Goal: Task Accomplishment & Management: Use online tool/utility

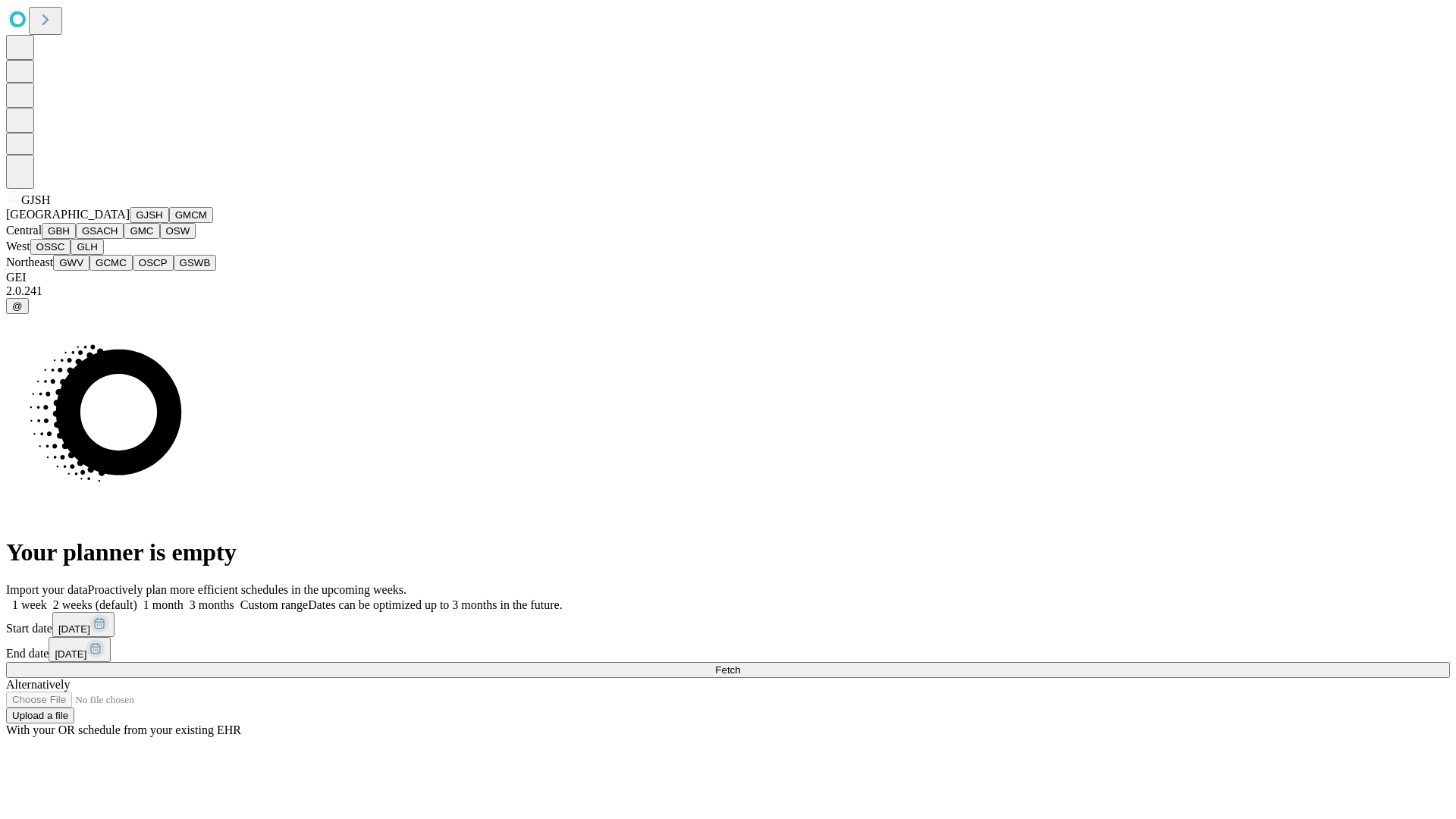
click at [130, 223] on button "GJSH" at bounding box center [149, 215] width 40 height 16
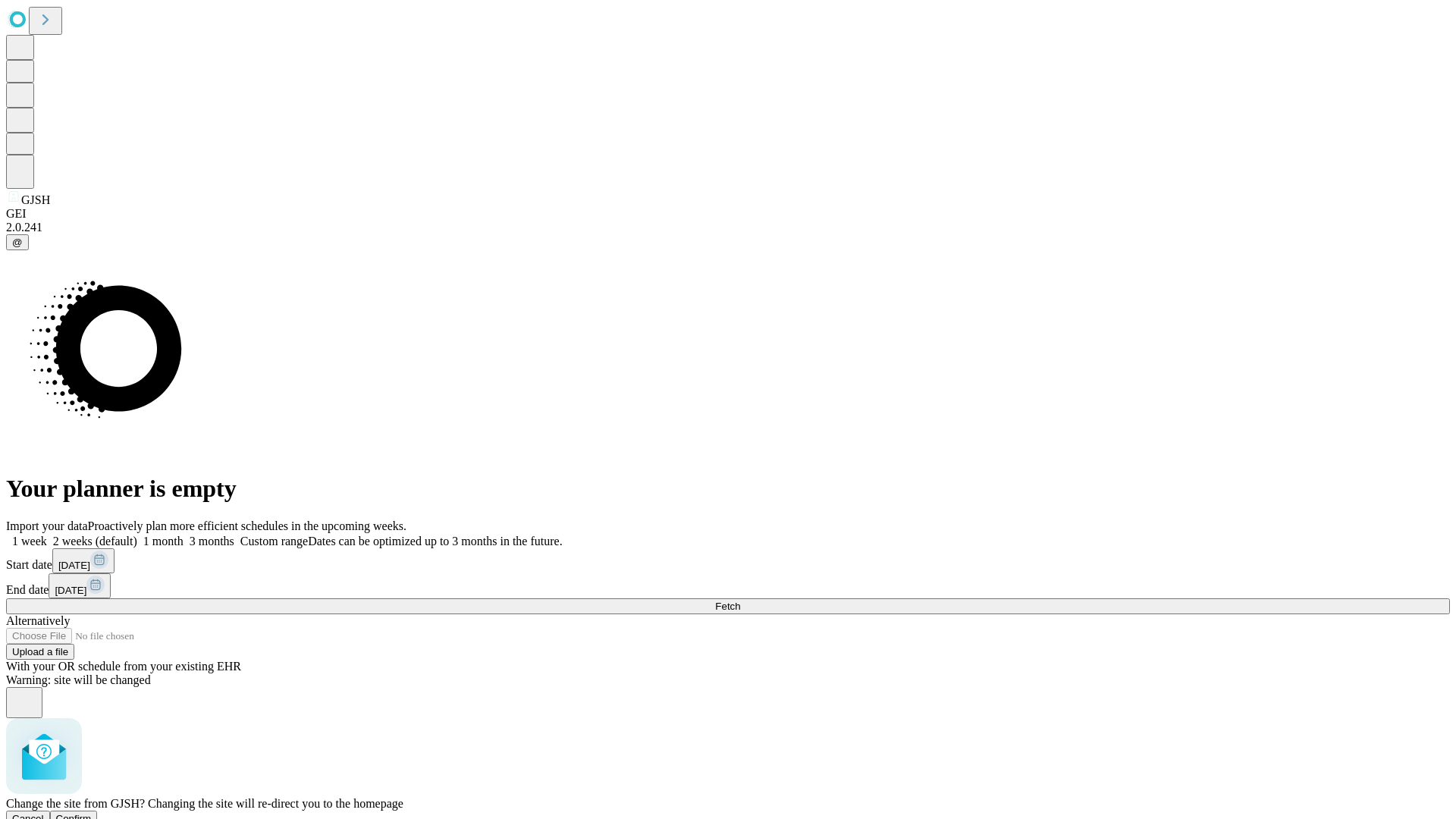
click at [92, 813] on span "Confirm" at bounding box center [74, 819] width 36 height 11
click at [47, 534] on label "1 week" at bounding box center [26, 541] width 41 height 13
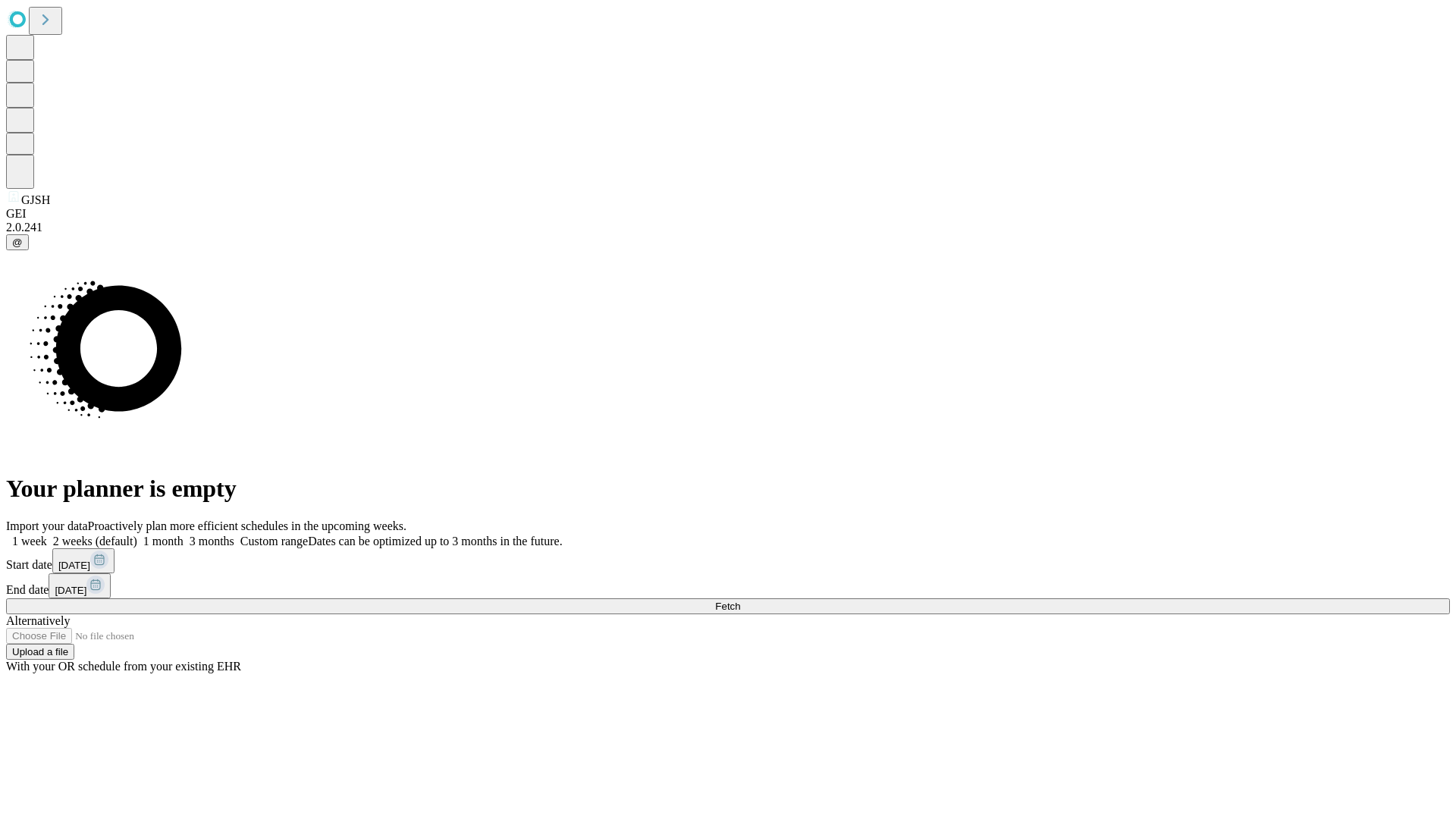
click at [740, 601] on span "Fetch" at bounding box center [727, 606] width 25 height 11
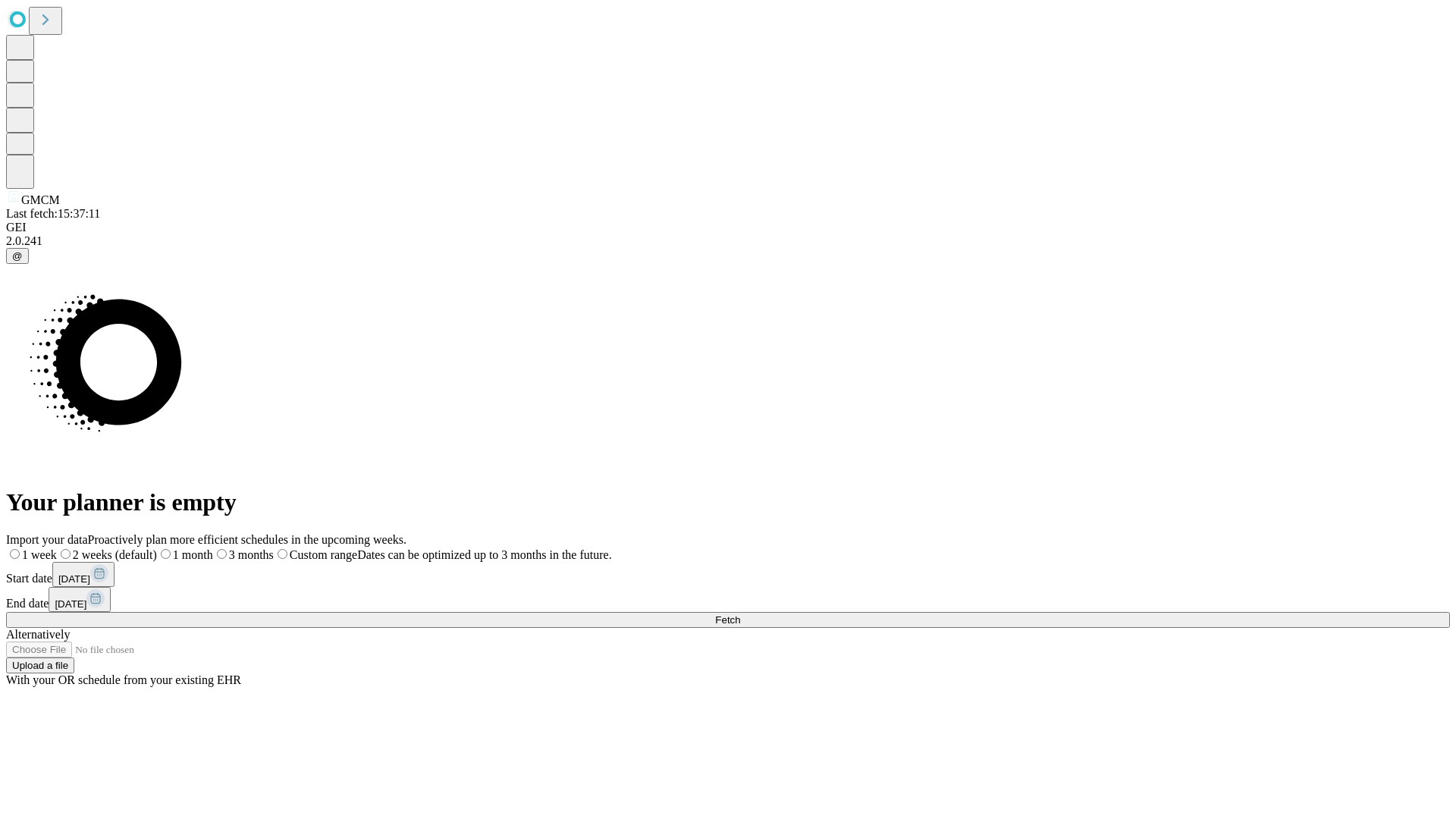
click at [57, 549] on label "1 week" at bounding box center [31, 555] width 51 height 13
click at [740, 615] on span "Fetch" at bounding box center [727, 620] width 25 height 11
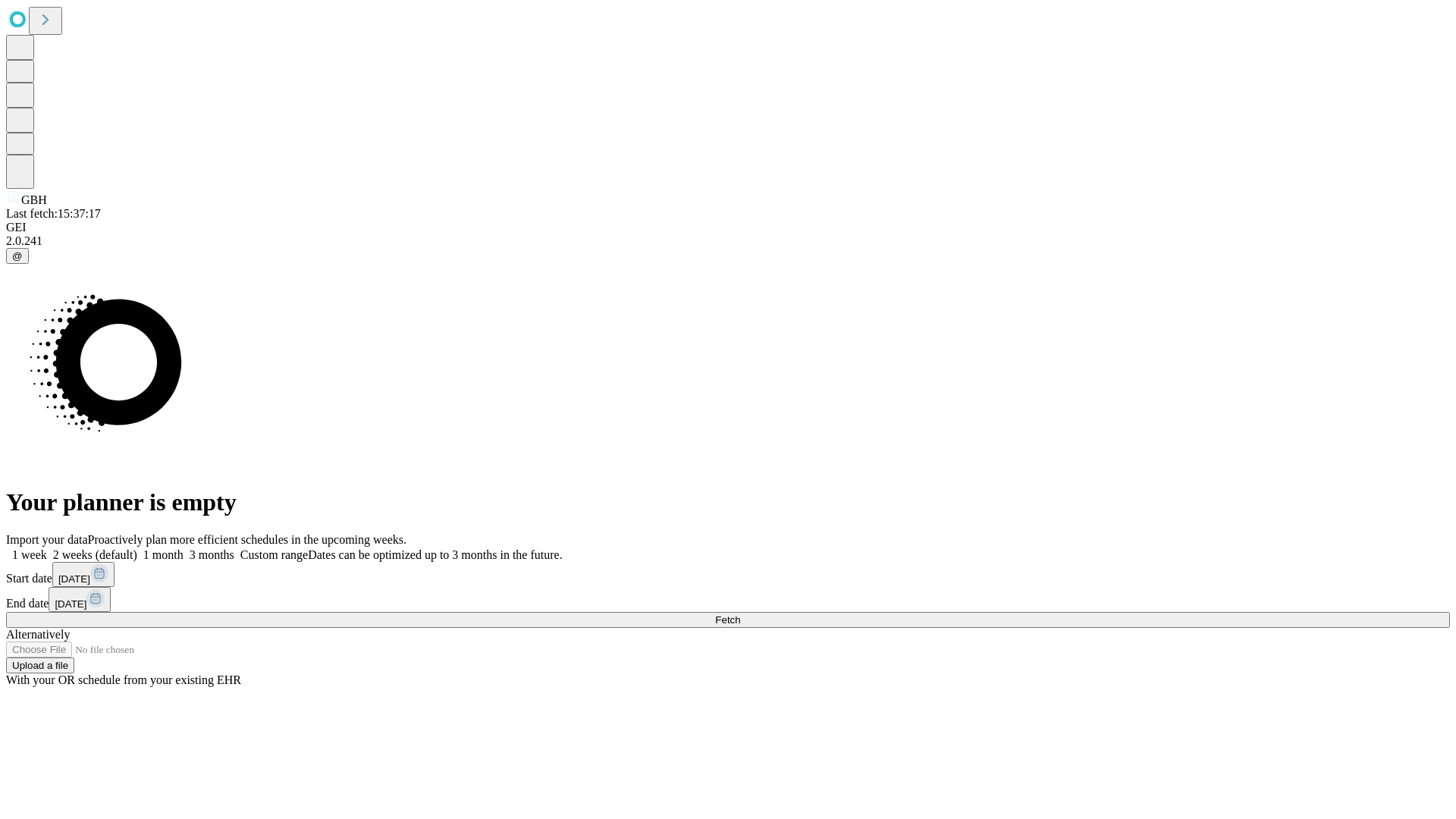
click at [47, 549] on label "1 week" at bounding box center [26, 555] width 41 height 13
click at [740, 615] on span "Fetch" at bounding box center [727, 620] width 25 height 11
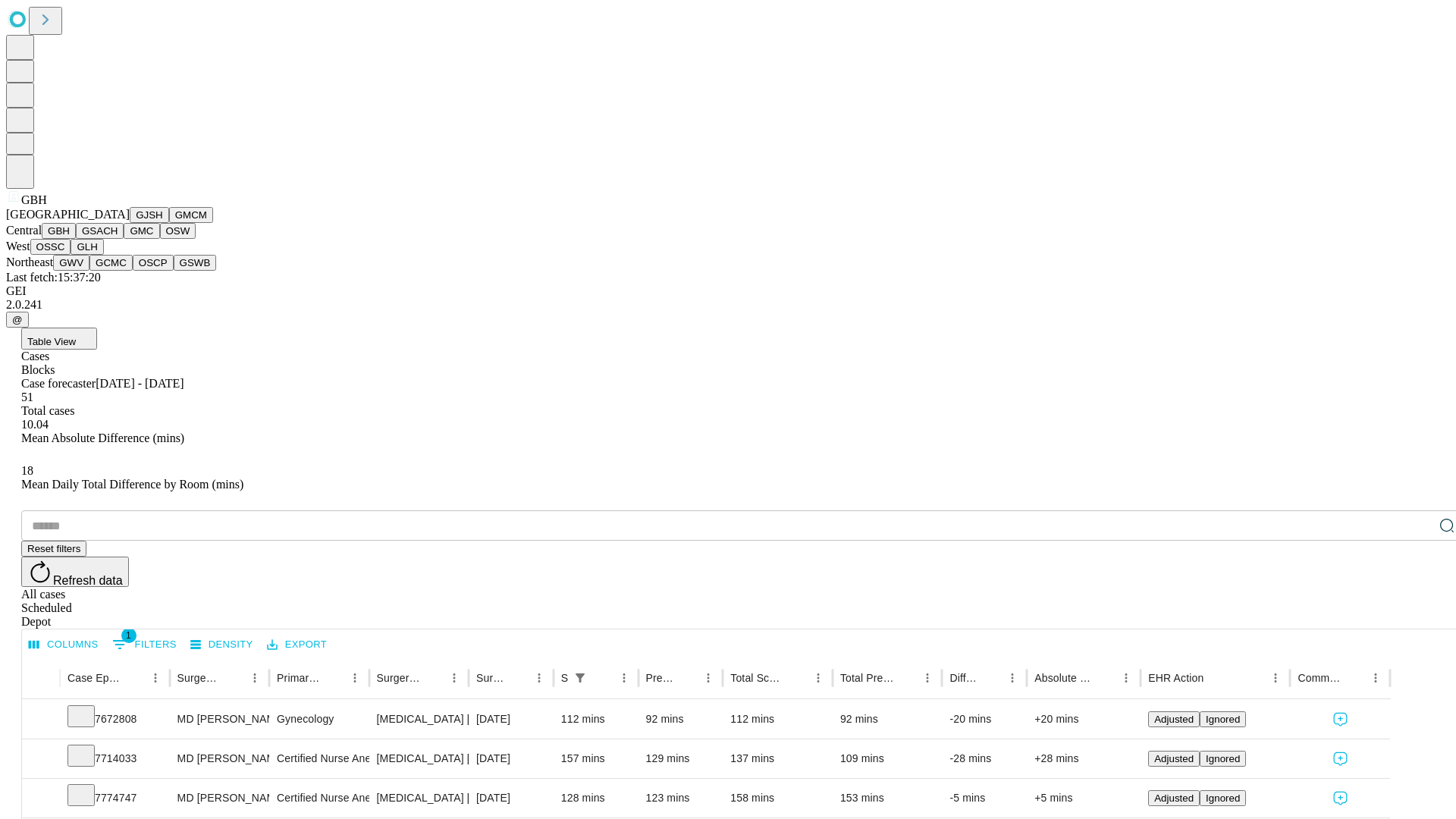
click at [117, 239] on button "GSACH" at bounding box center [99, 231] width 48 height 16
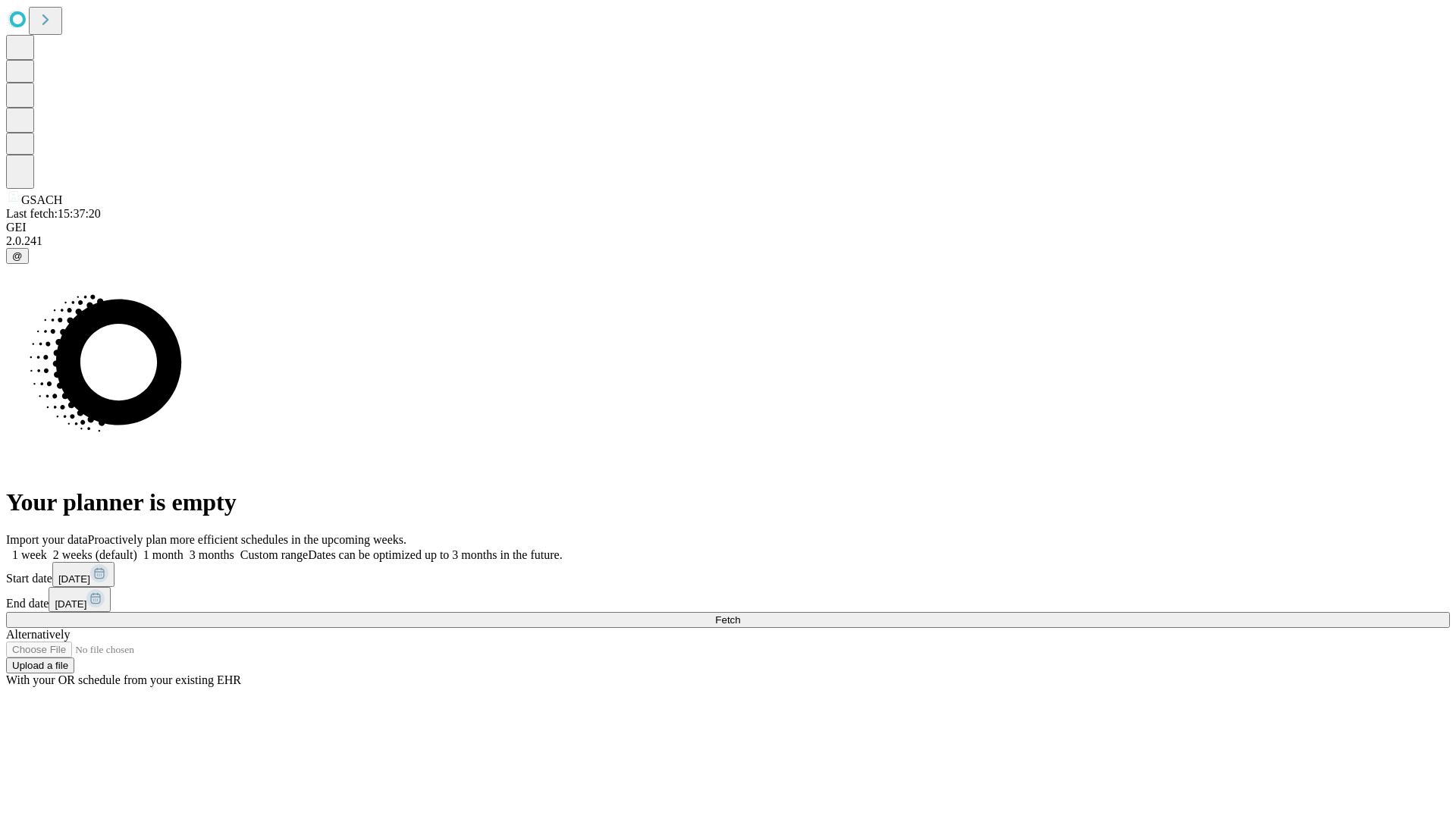
click at [47, 549] on label "1 week" at bounding box center [26, 555] width 41 height 13
click at [740, 615] on span "Fetch" at bounding box center [727, 620] width 25 height 11
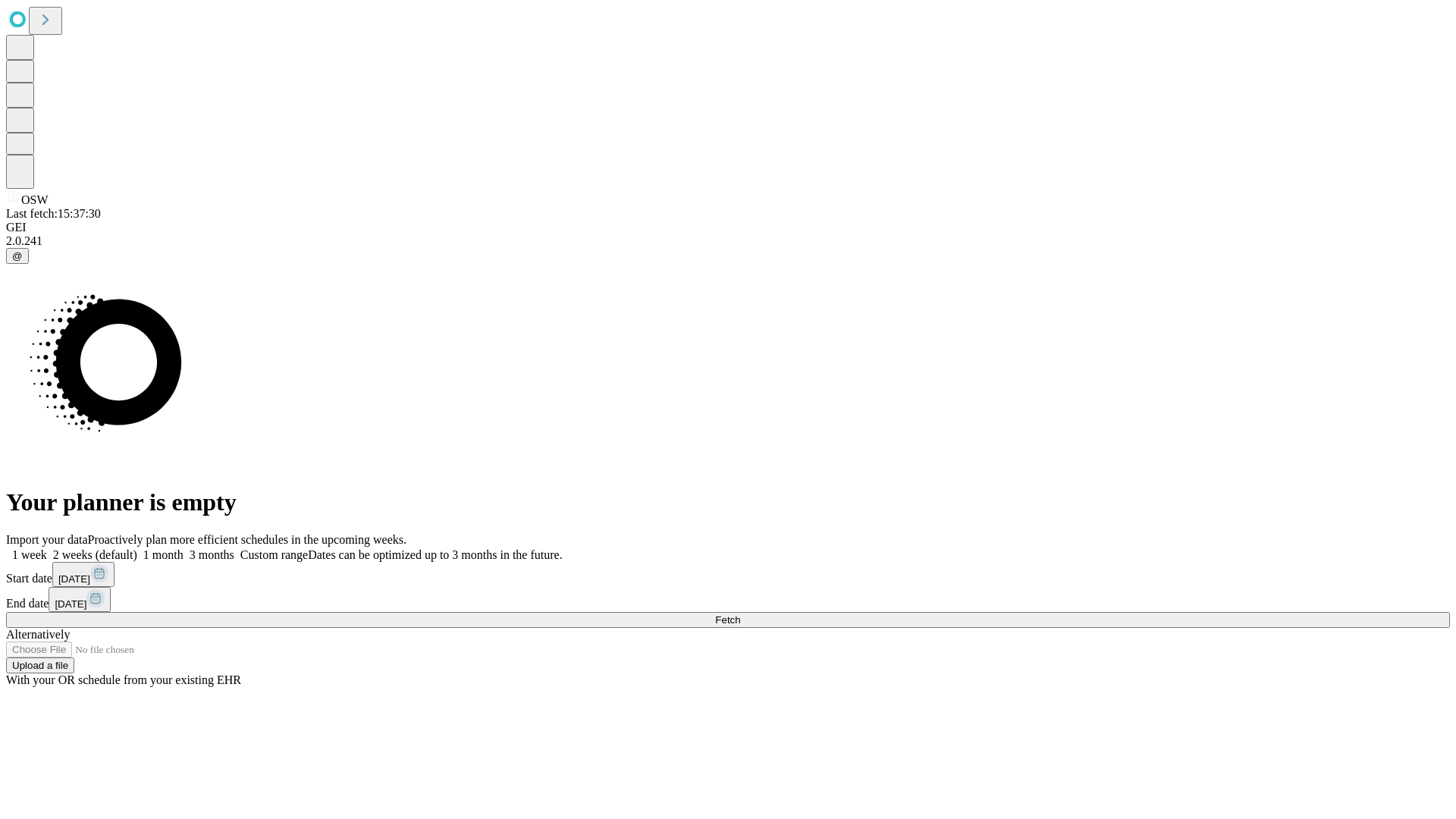
click at [740, 615] on span "Fetch" at bounding box center [727, 620] width 25 height 11
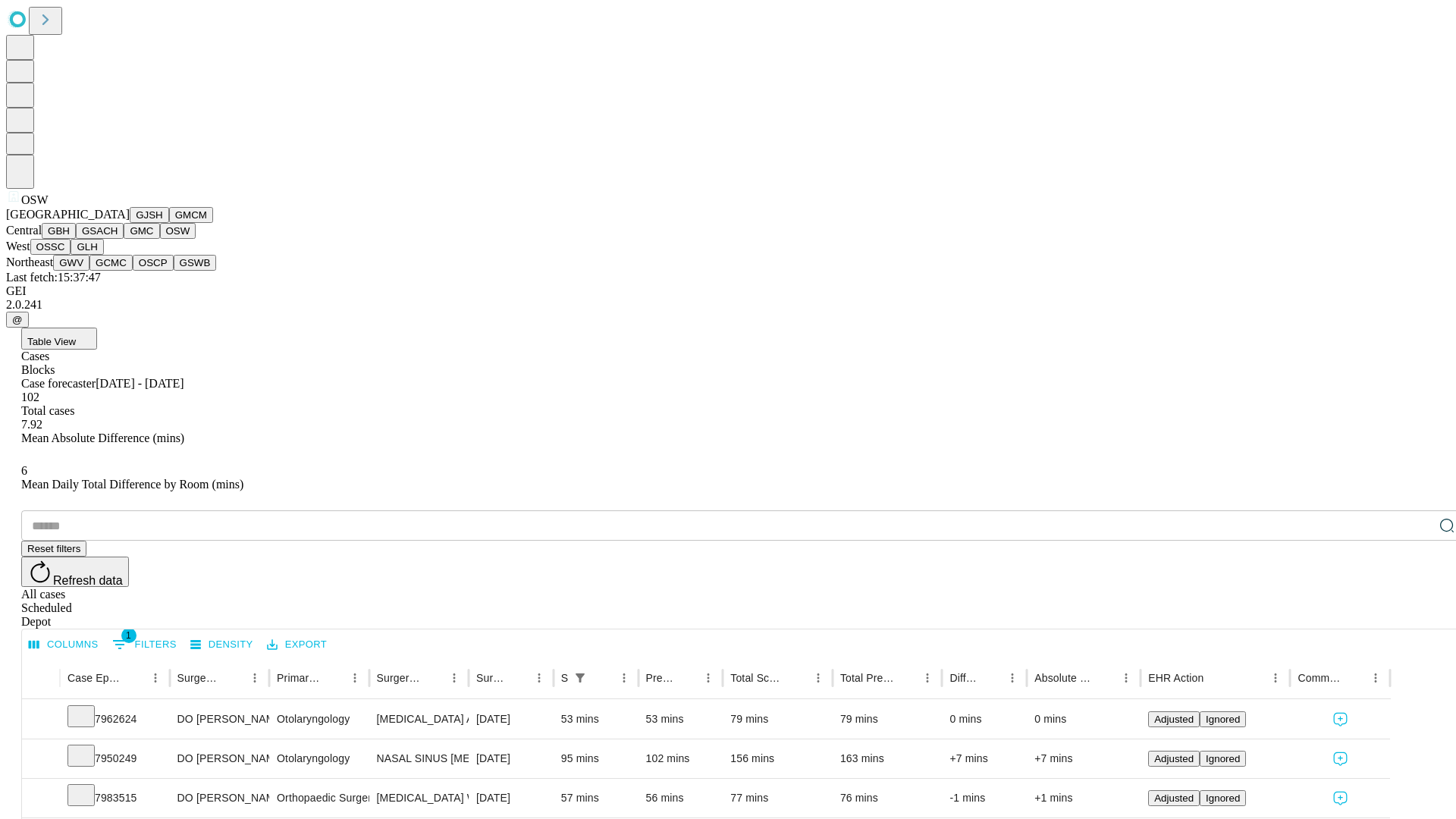
click at [71, 254] on button "OSSC" at bounding box center [50, 247] width 41 height 16
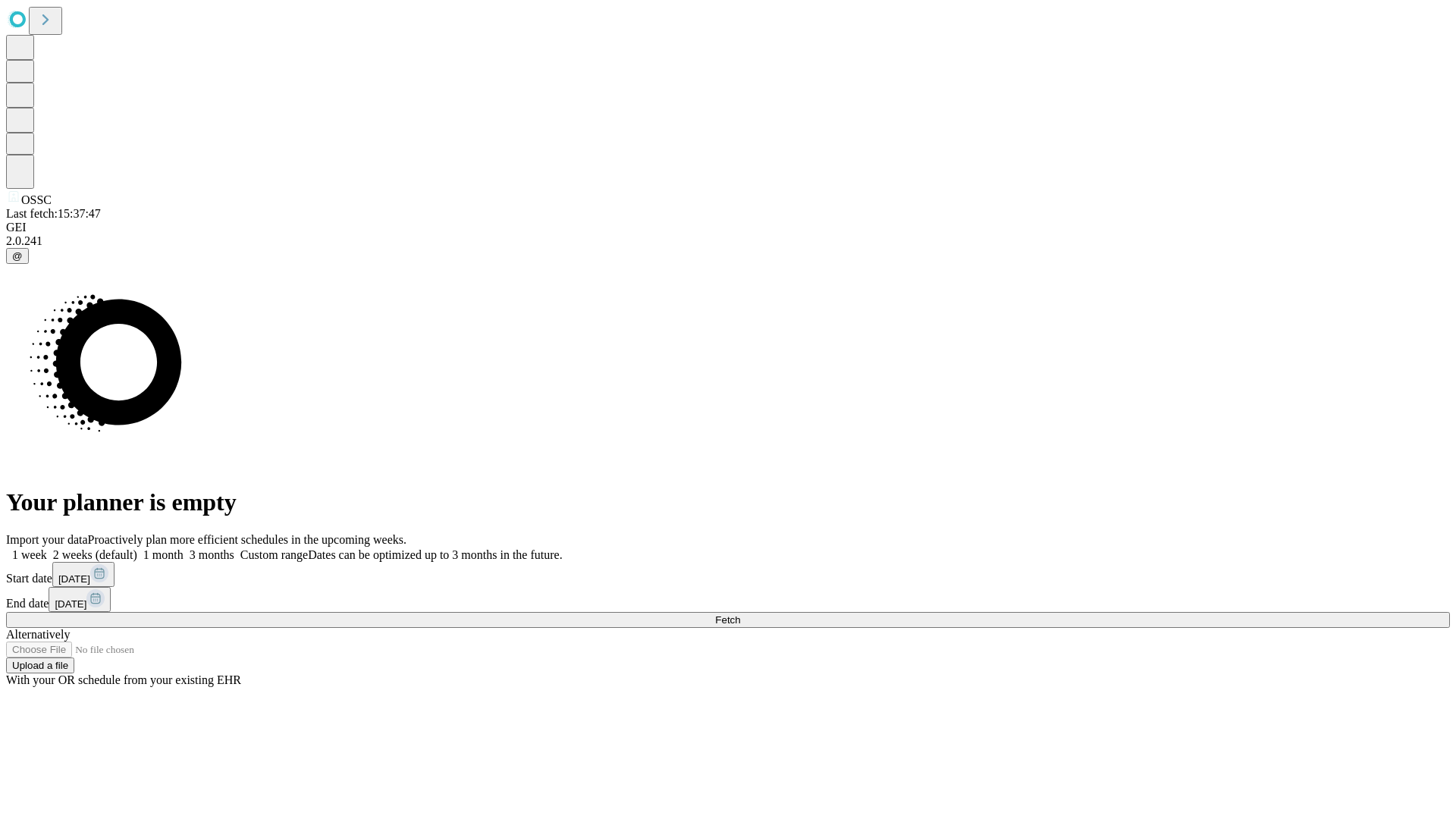
click at [47, 549] on label "1 week" at bounding box center [26, 555] width 41 height 13
click at [740, 615] on span "Fetch" at bounding box center [727, 620] width 25 height 11
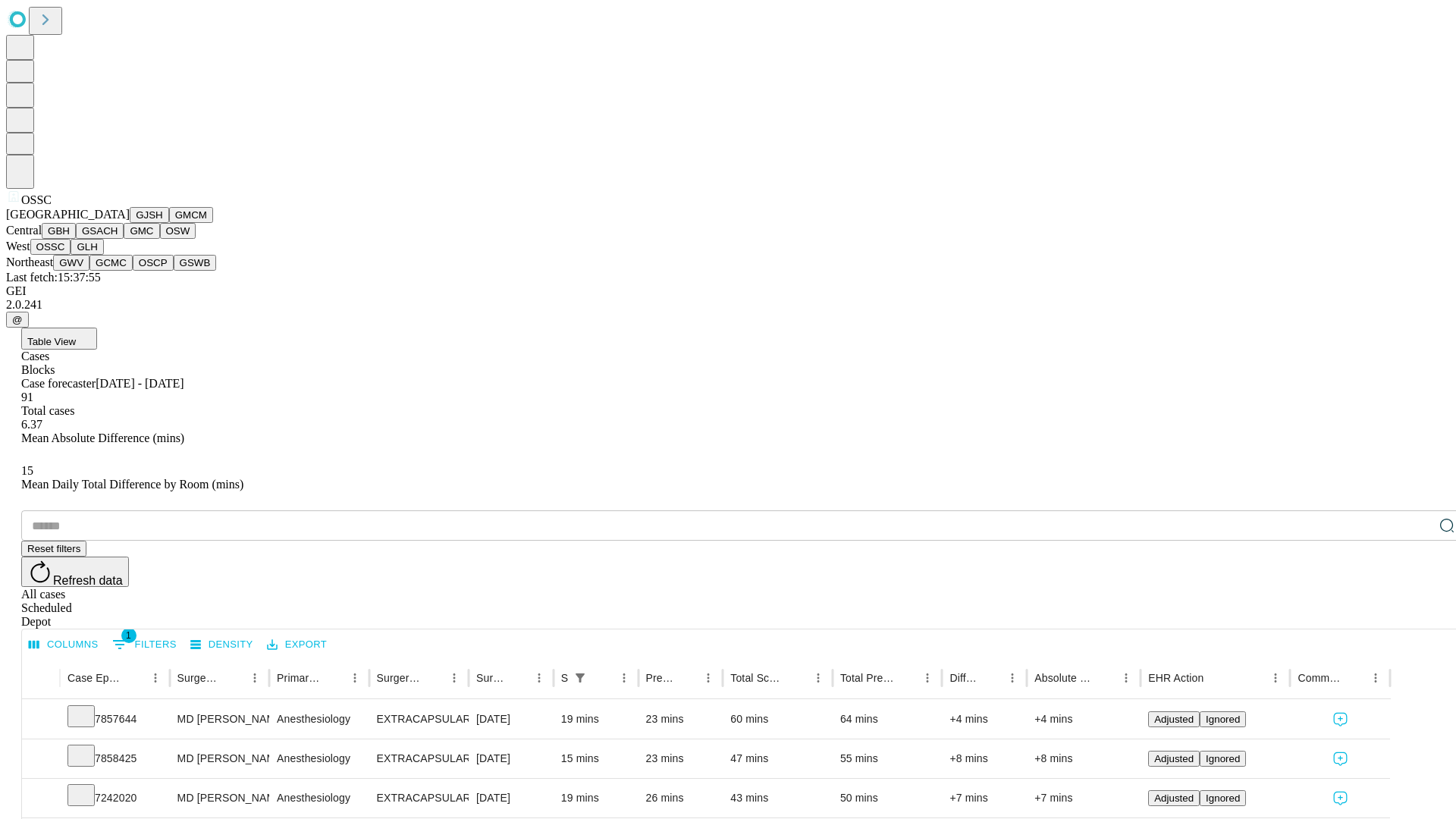
click at [103, 254] on button "GLH" at bounding box center [87, 247] width 32 height 16
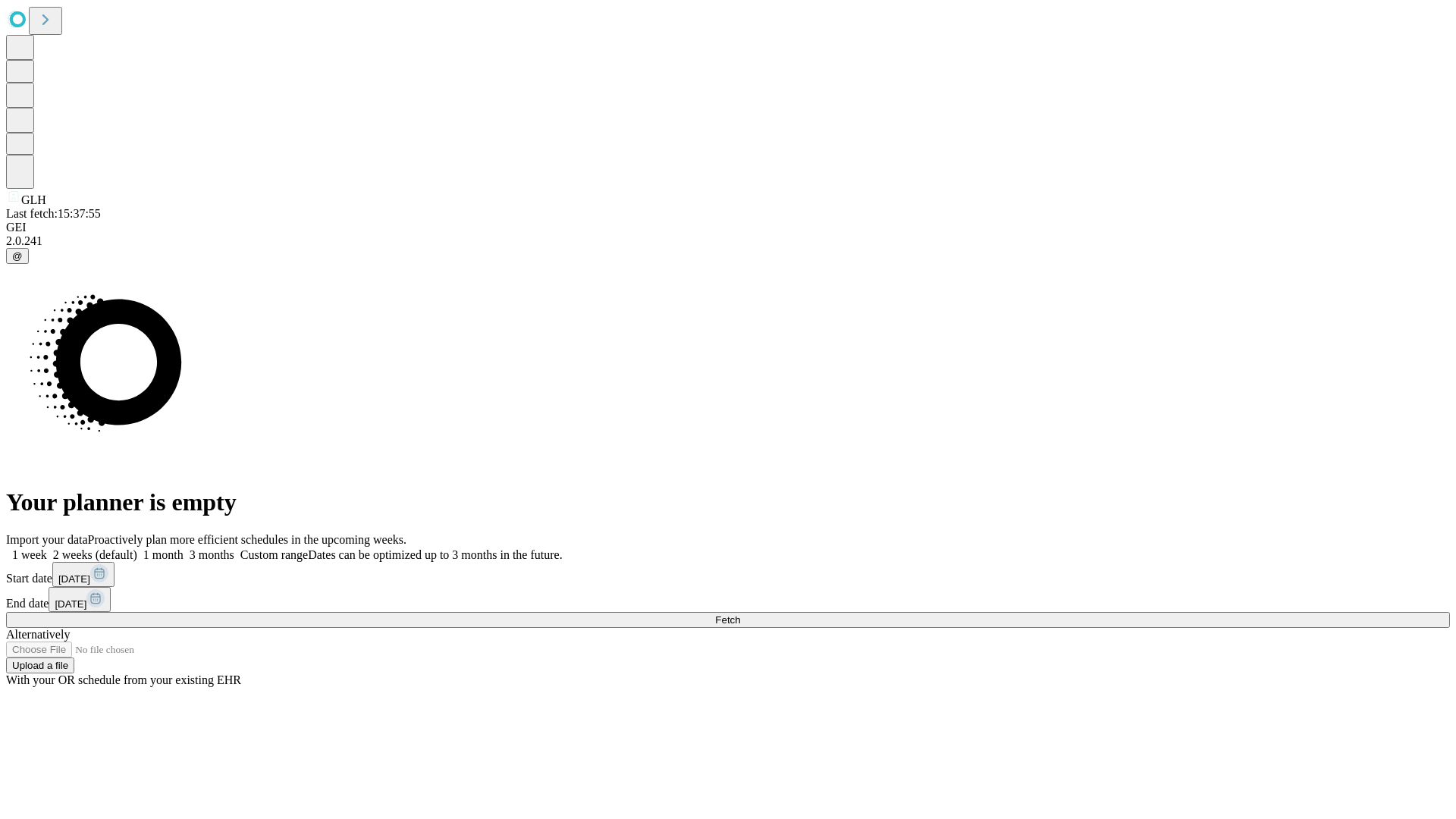
click at [47, 549] on label "1 week" at bounding box center [26, 555] width 41 height 13
click at [740, 615] on span "Fetch" at bounding box center [727, 620] width 25 height 11
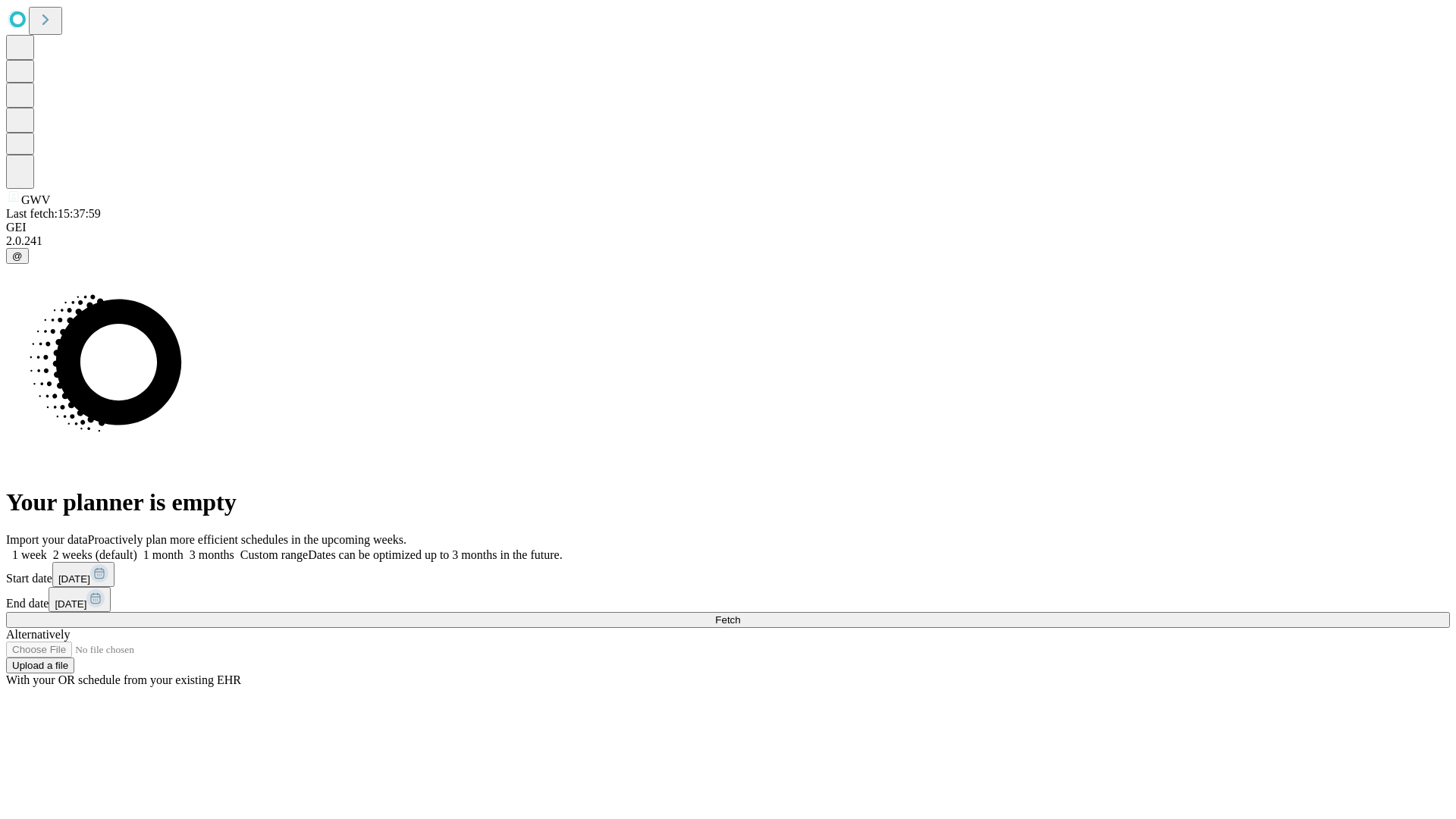
click at [740, 615] on span "Fetch" at bounding box center [727, 620] width 25 height 11
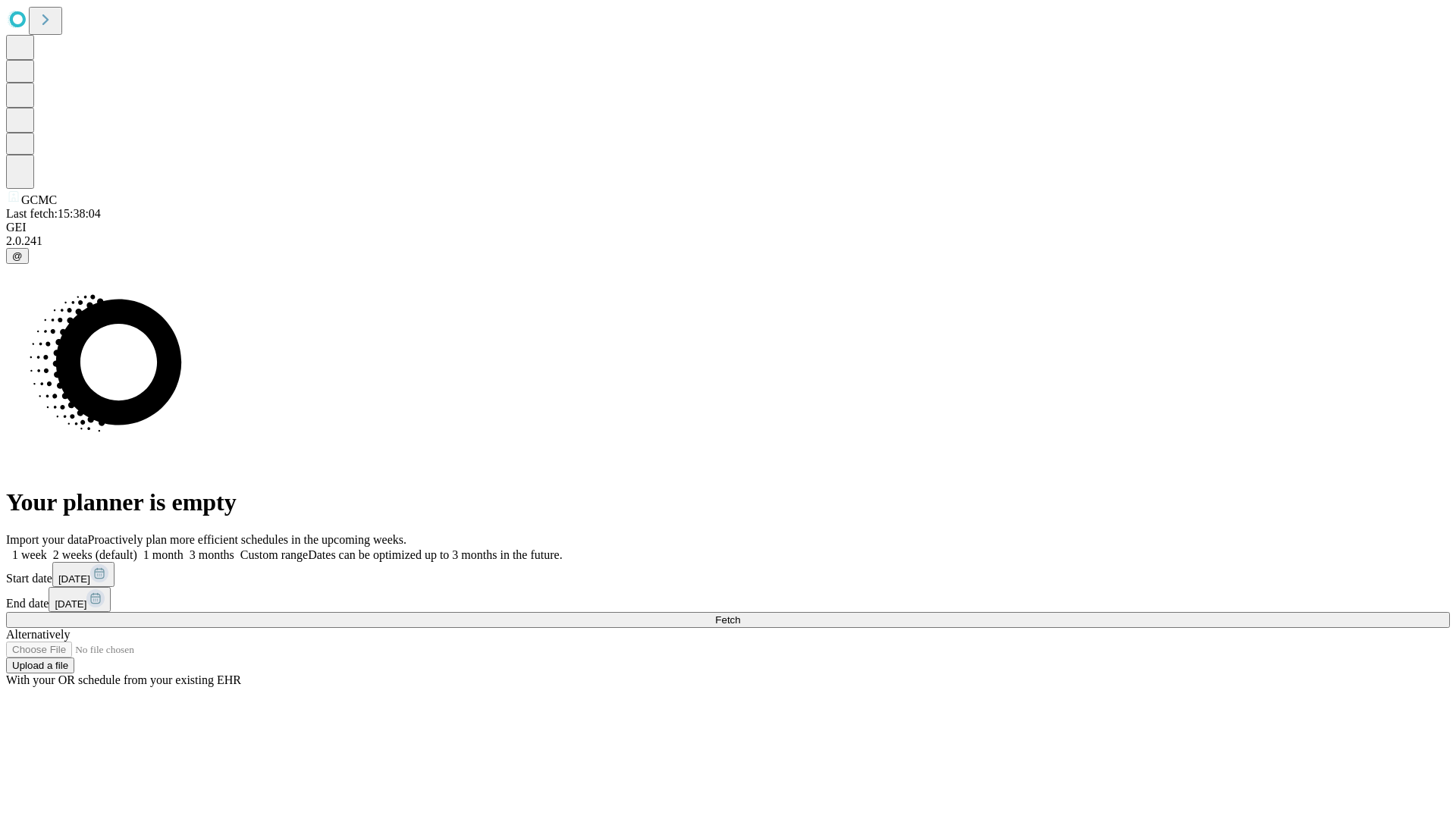
click at [47, 549] on label "1 week" at bounding box center [26, 555] width 41 height 13
click at [740, 615] on span "Fetch" at bounding box center [727, 620] width 25 height 11
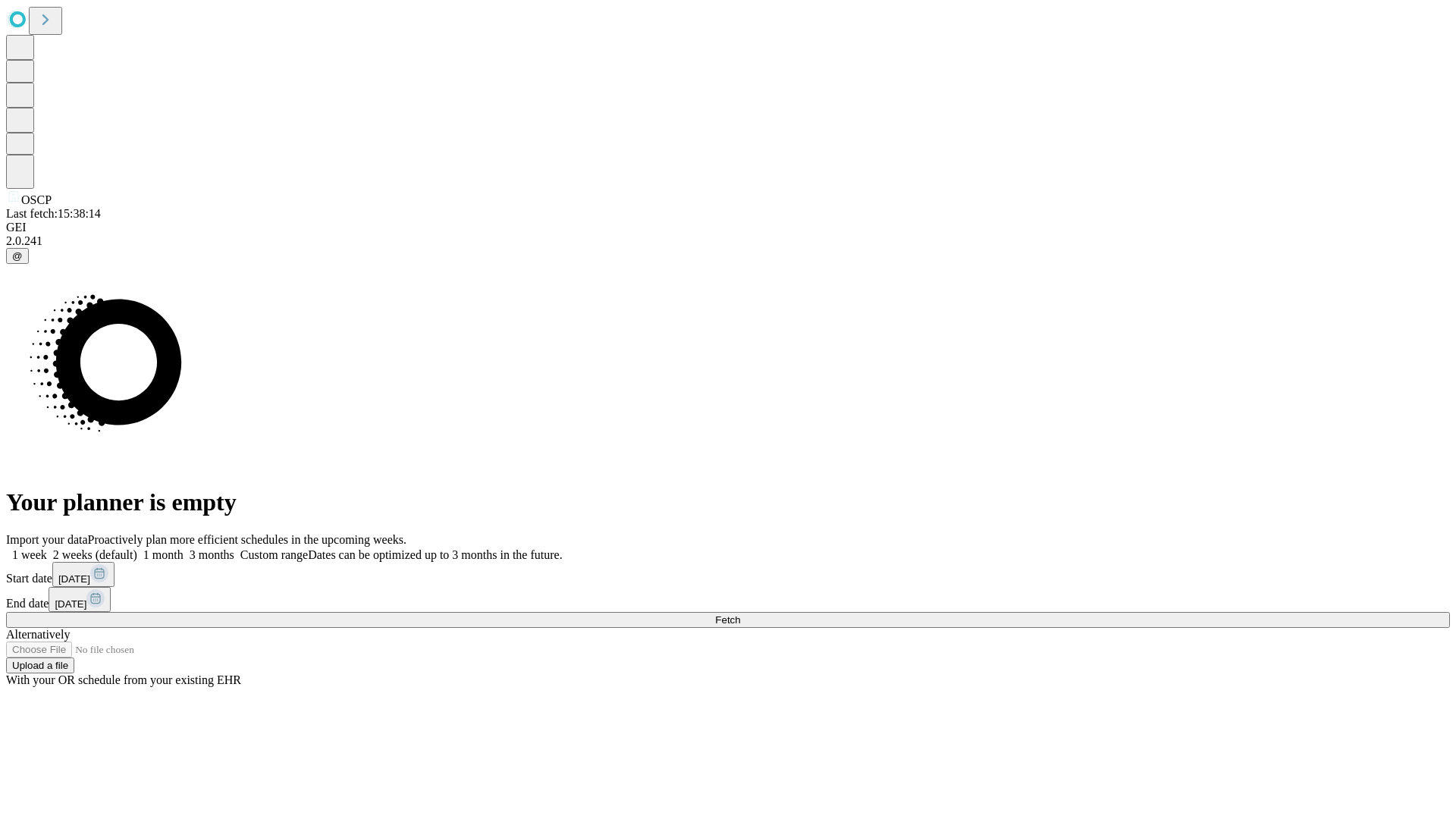
click at [47, 549] on label "1 week" at bounding box center [26, 555] width 41 height 13
click at [740, 615] on span "Fetch" at bounding box center [727, 620] width 25 height 11
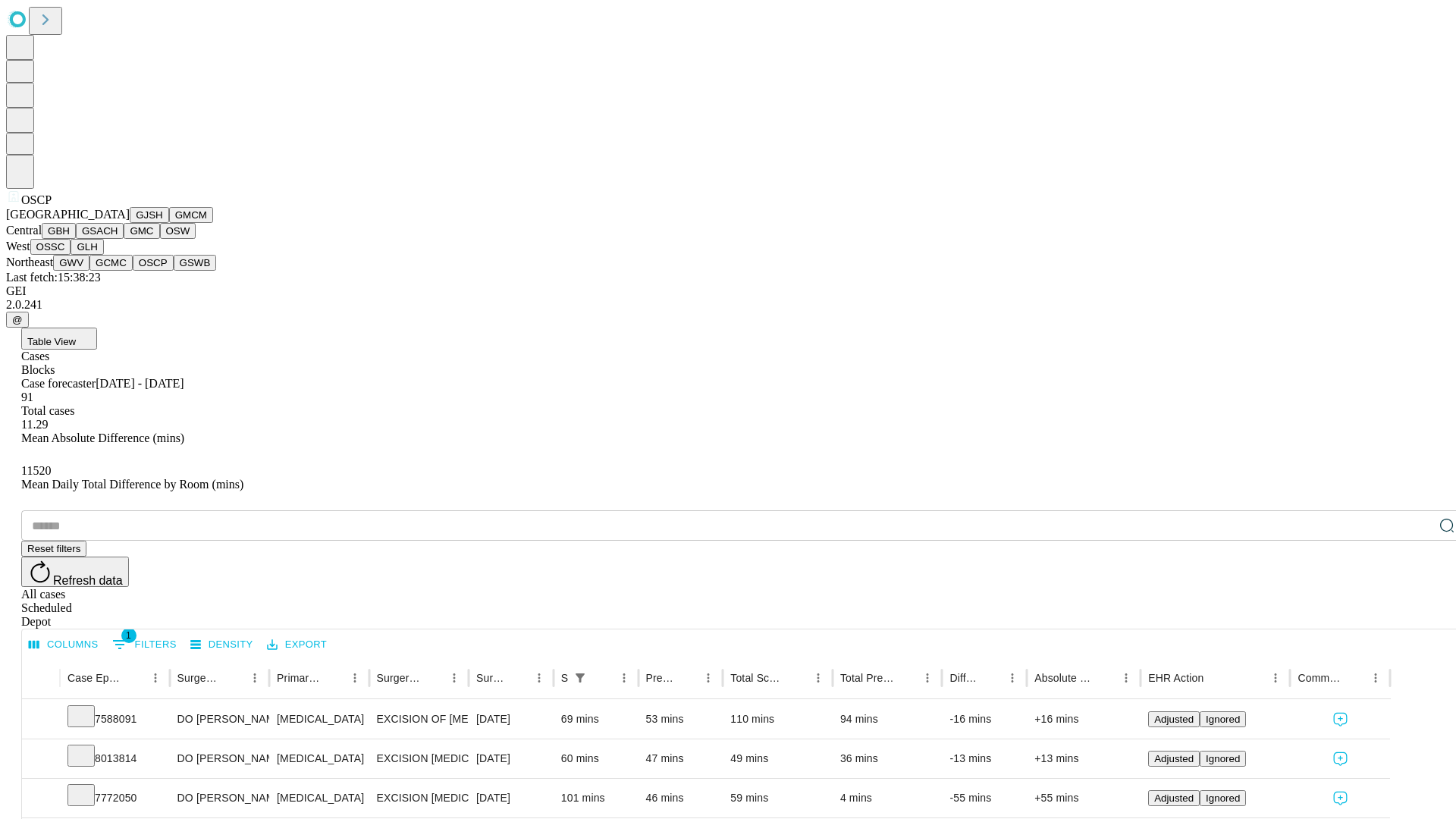
click at [174, 270] on button "GSWB" at bounding box center [196, 262] width 43 height 16
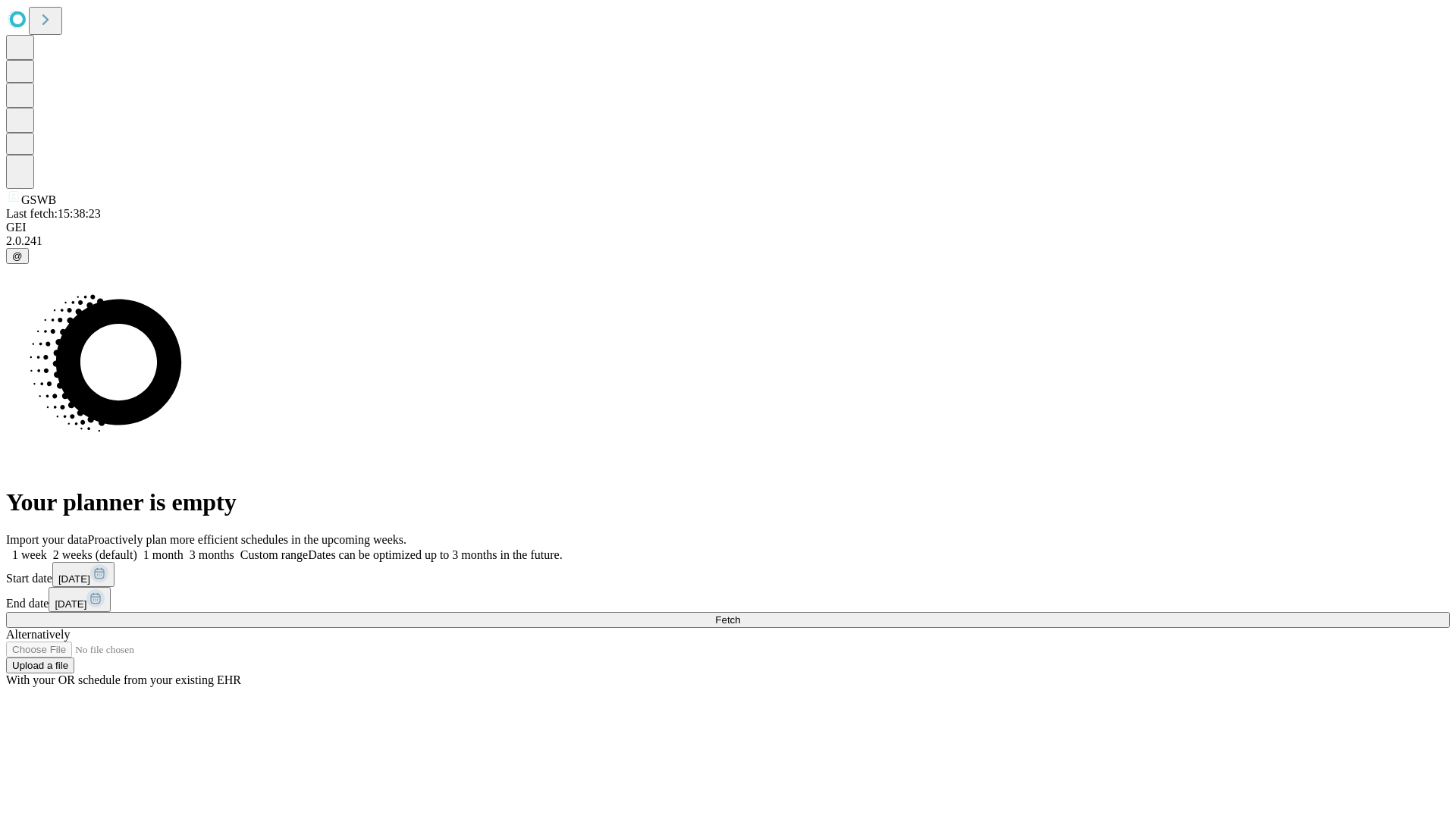
click at [740, 615] on span "Fetch" at bounding box center [727, 620] width 25 height 11
